Goal: Task Accomplishment & Management: Manage account settings

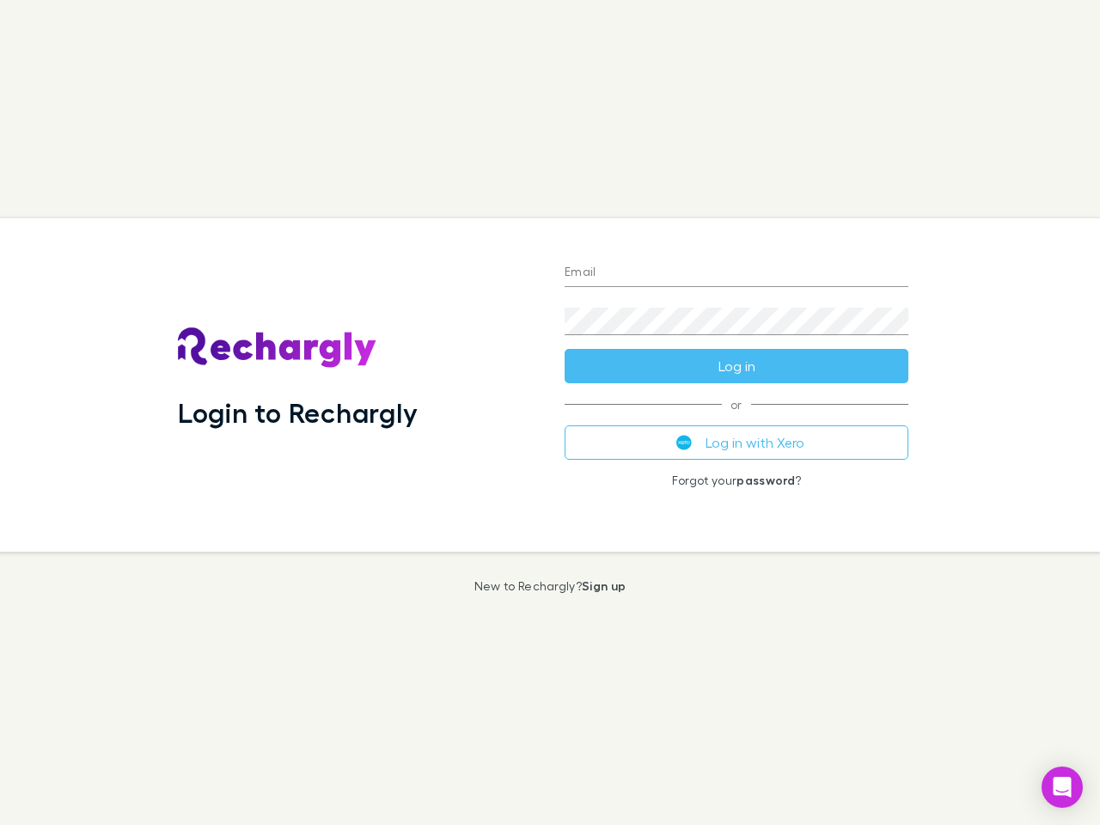
click at [550, 412] on div "Login to Rechargly" at bounding box center [357, 384] width 387 height 333
click at [736, 273] on input "Email" at bounding box center [737, 273] width 344 height 27
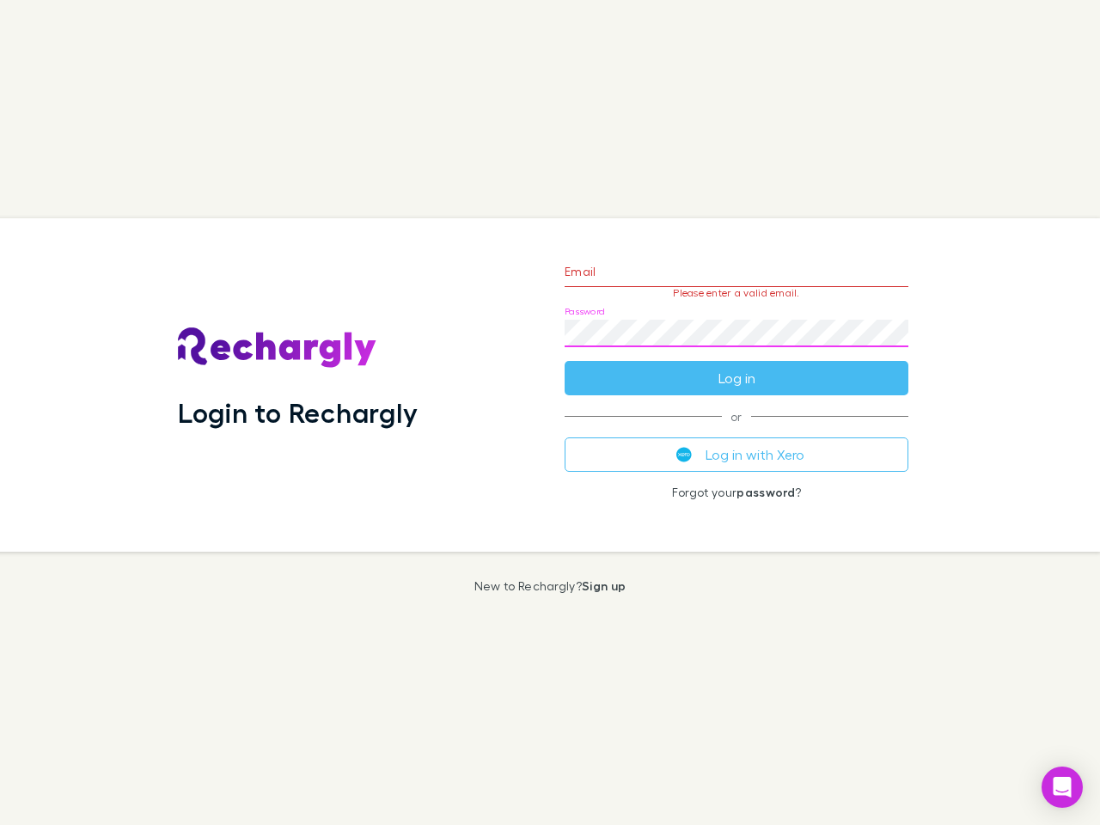
click at [736, 366] on form "Email Please enter a valid email. Password Log in" at bounding box center [737, 321] width 344 height 150
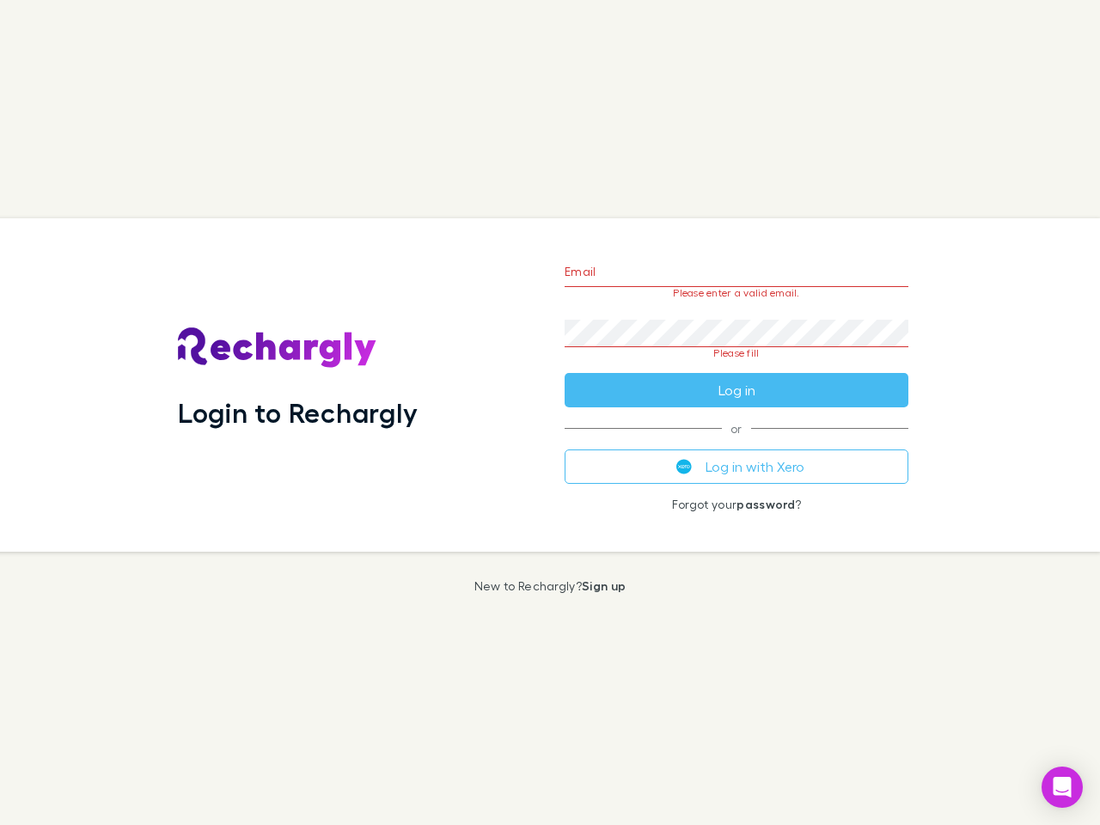
click at [736, 443] on div "Email Please enter a valid email. Password Please fill Log in or Log in with Xe…" at bounding box center [736, 384] width 371 height 333
click at [1062, 787] on icon "Open Intercom Messenger" at bounding box center [1063, 787] width 18 height 21
